Goal: Task Accomplishment & Management: Use online tool/utility

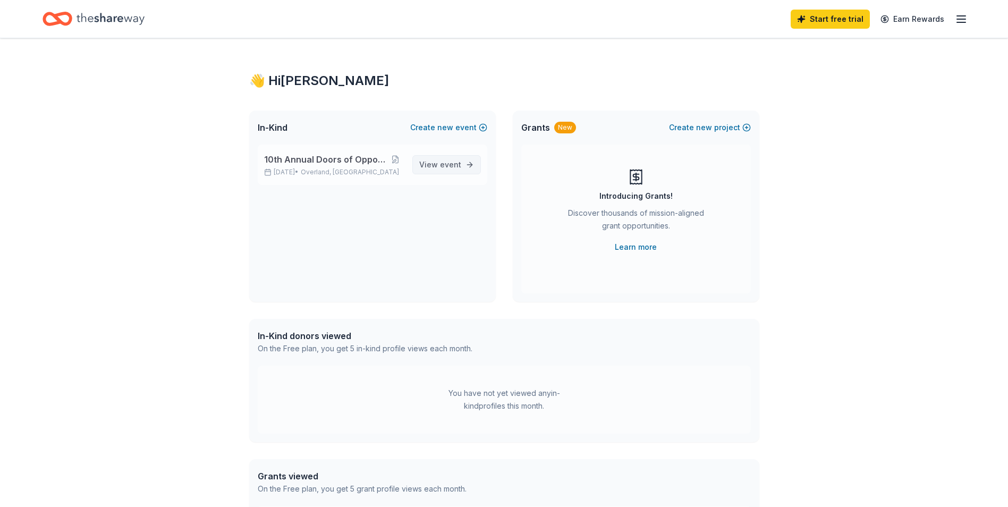
click at [433, 158] on span "View event" at bounding box center [440, 164] width 42 height 13
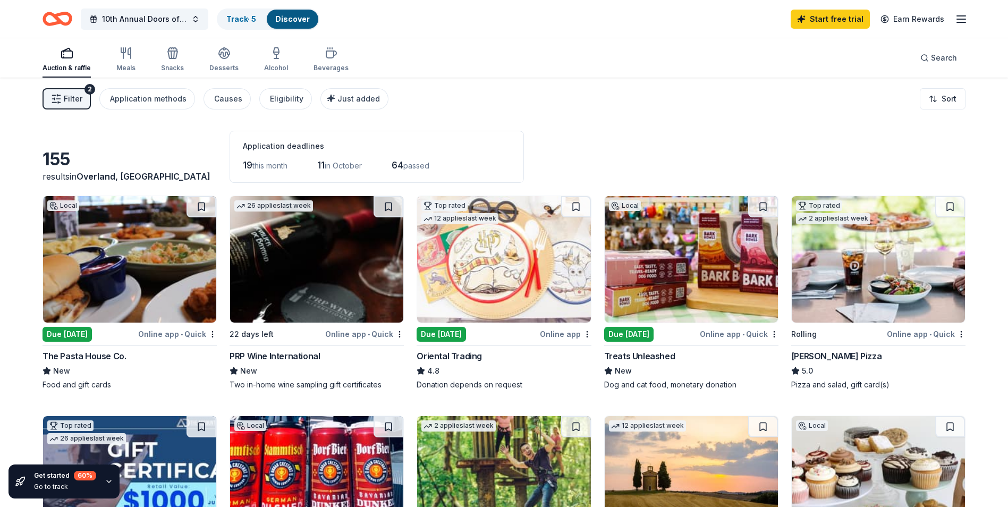
click at [128, 283] on img at bounding box center [129, 259] width 173 height 127
click at [245, 19] on link "Track · 5" at bounding box center [241, 18] width 30 height 9
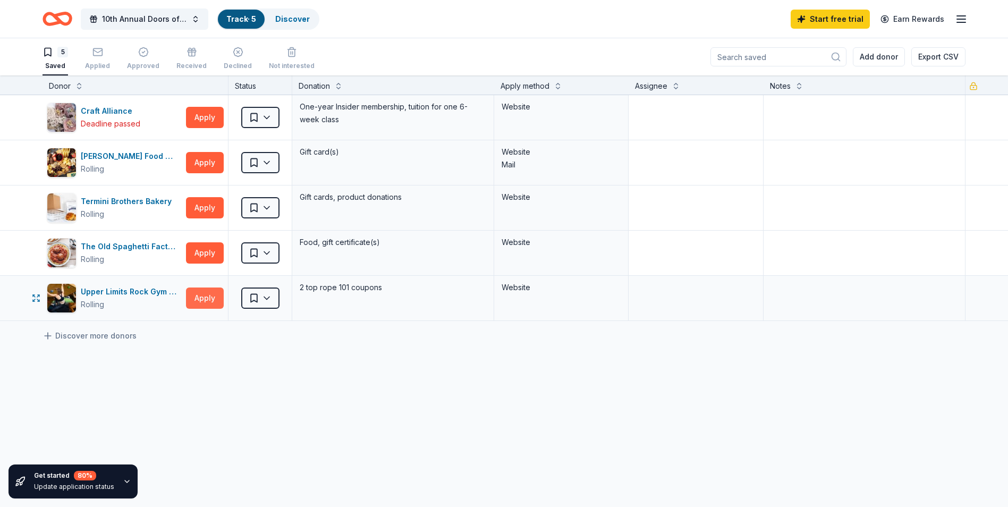
click at [201, 306] on button "Apply" at bounding box center [205, 298] width 38 height 21
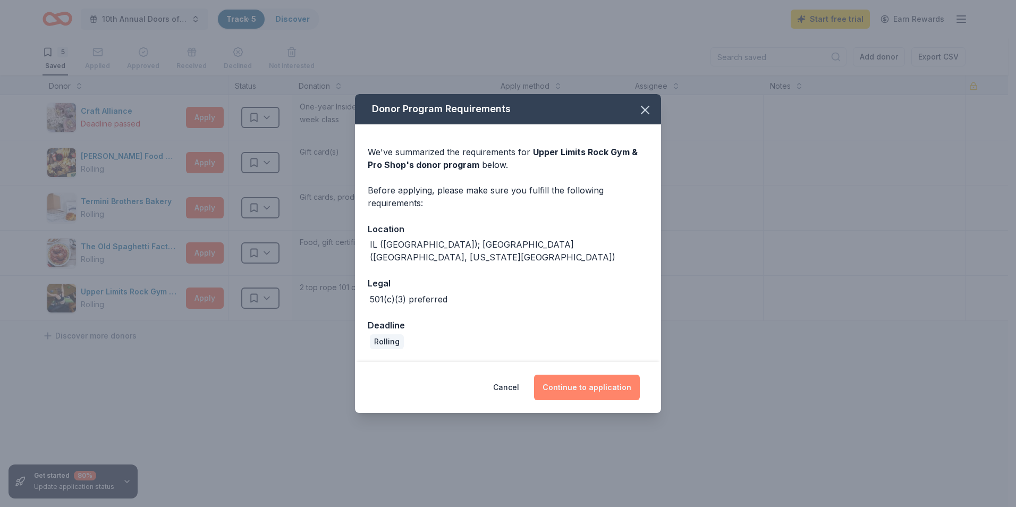
click at [607, 383] on button "Continue to application" at bounding box center [587, 388] width 106 height 26
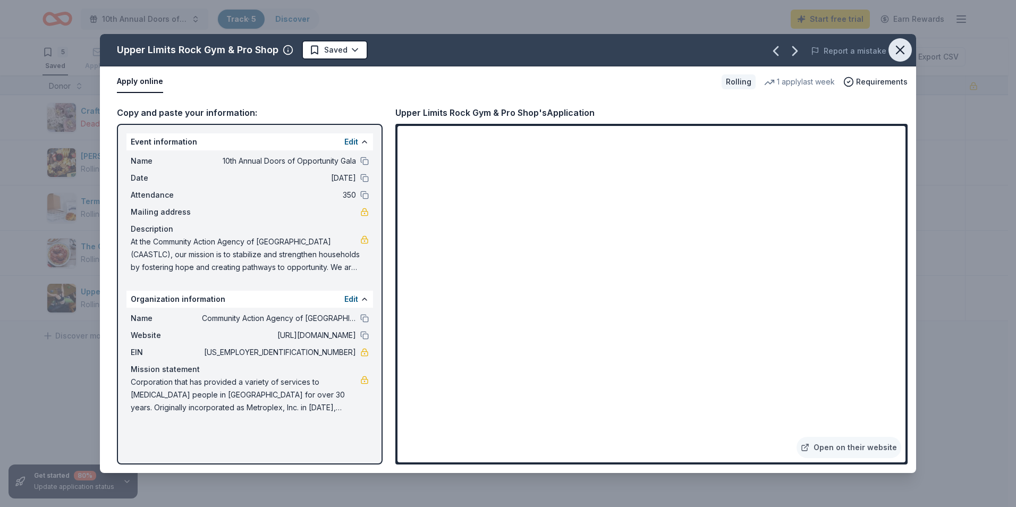
click at [899, 53] on icon "button" at bounding box center [900, 50] width 15 height 15
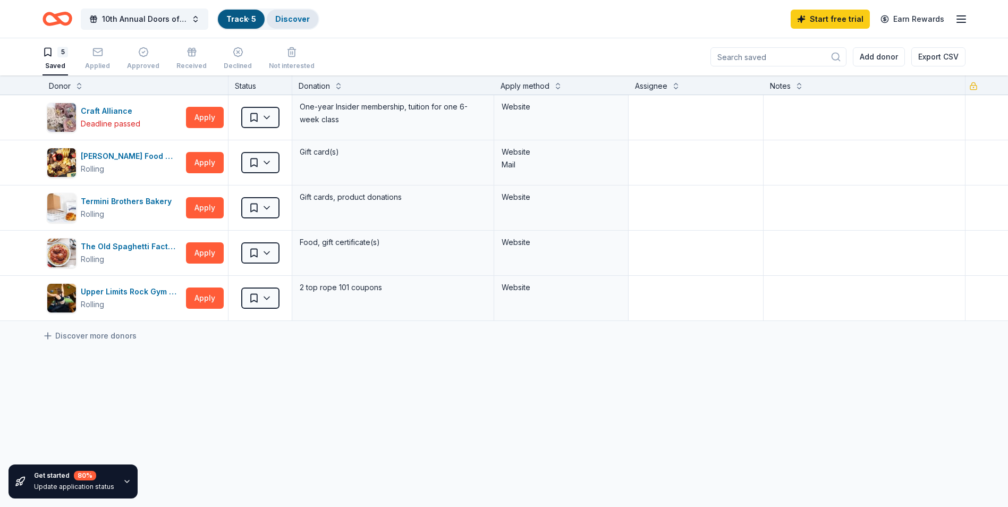
click at [301, 21] on link "Discover" at bounding box center [292, 18] width 35 height 9
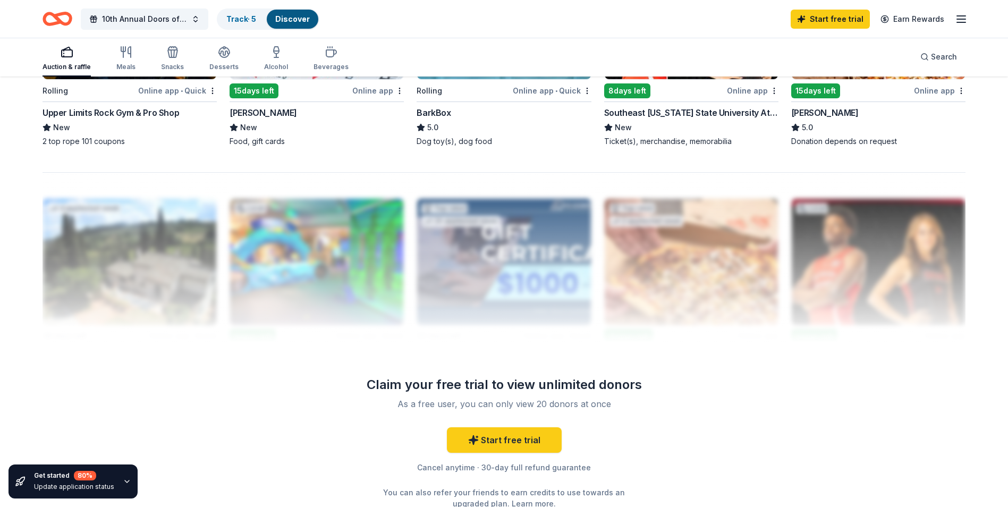
scroll to position [957, 0]
